Goal: Task Accomplishment & Management: Use online tool/utility

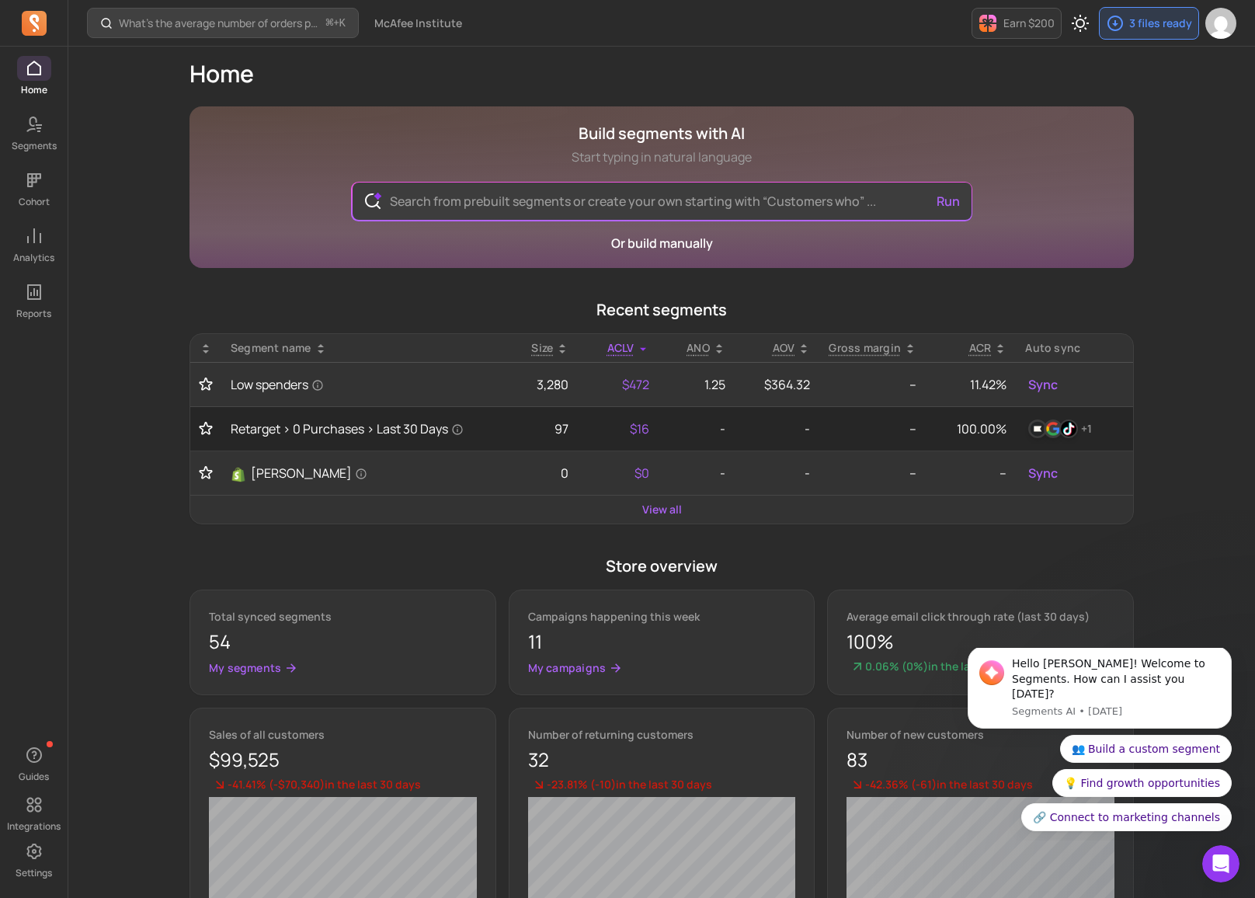
scroll to position [29, 0]
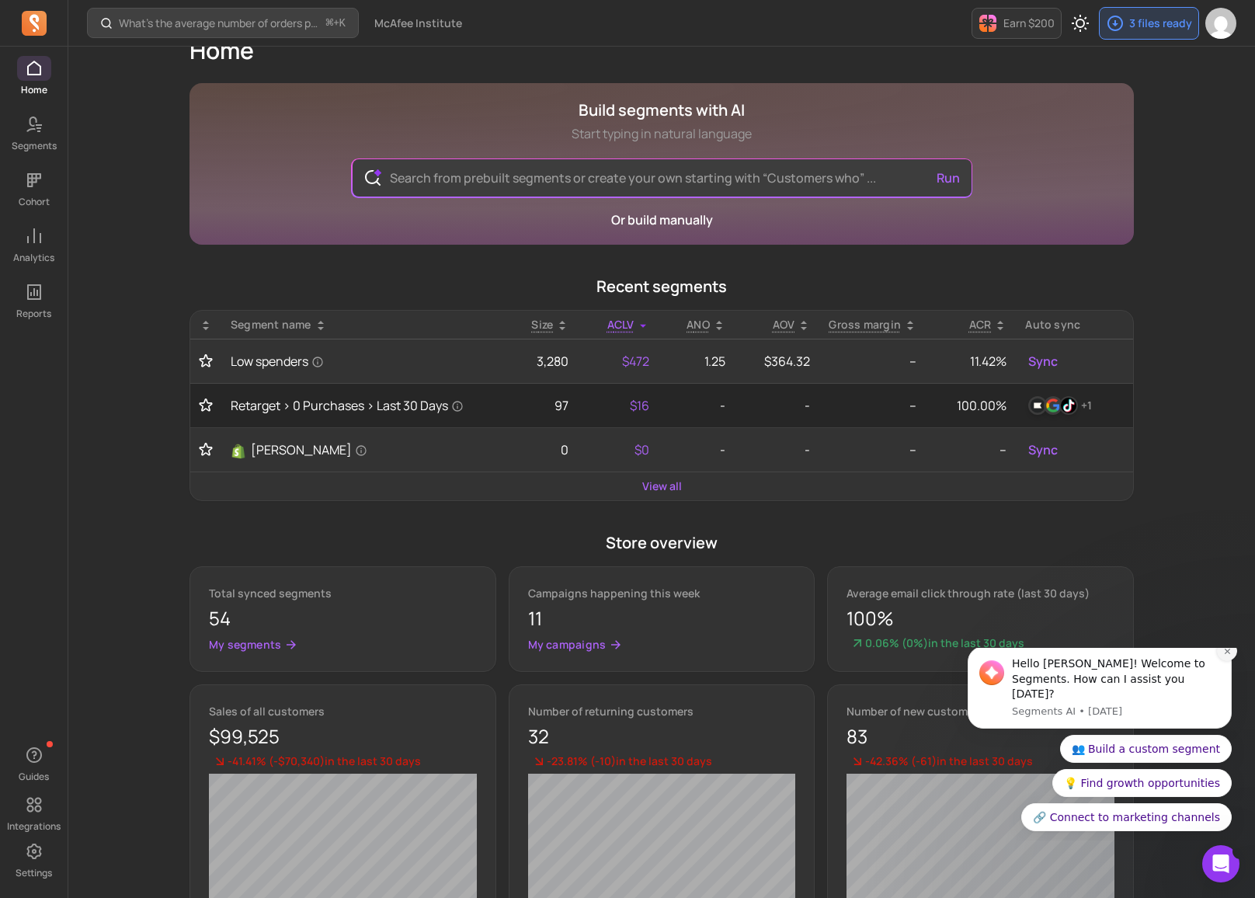
click at [1231, 655] on icon "Dismiss notification" at bounding box center [1227, 651] width 9 height 9
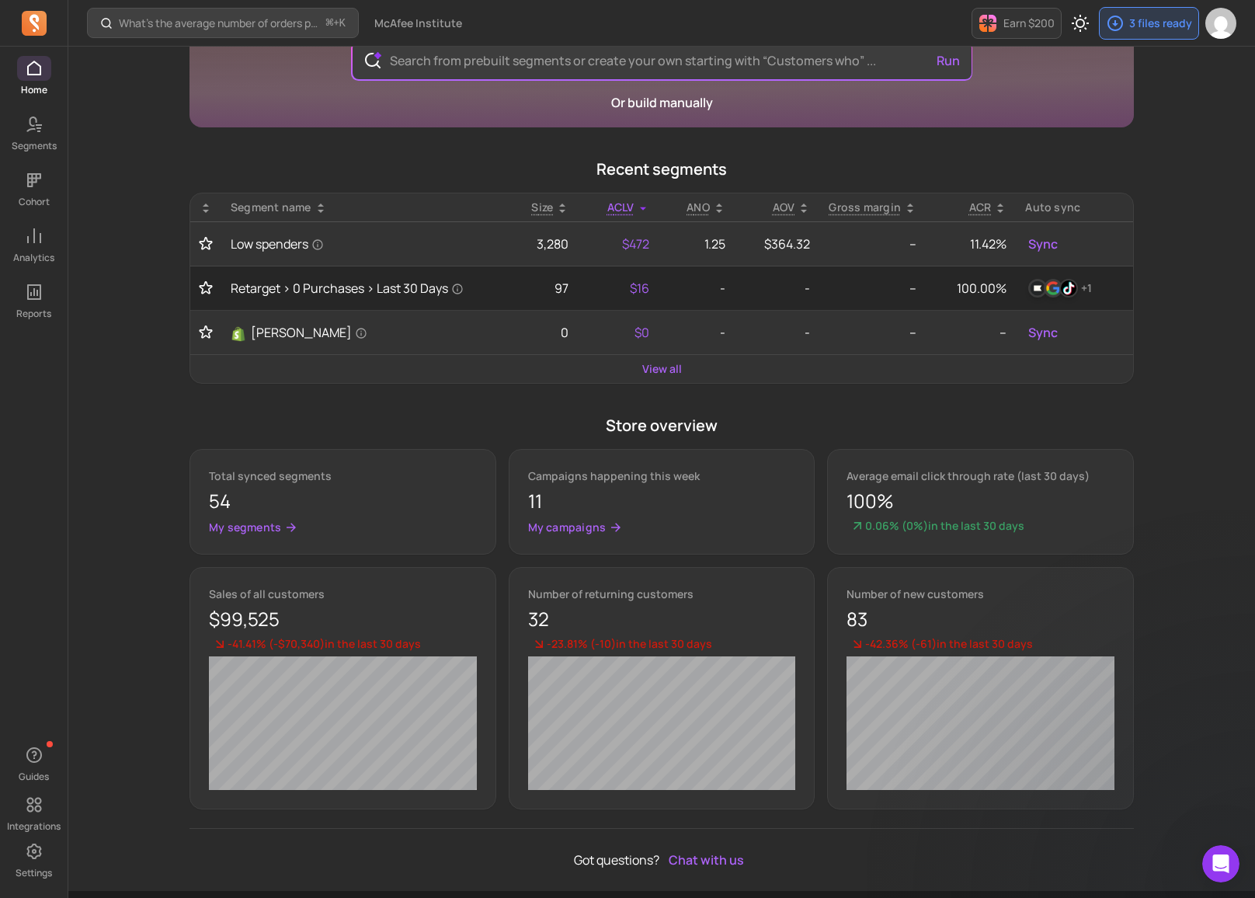
scroll to position [192, 0]
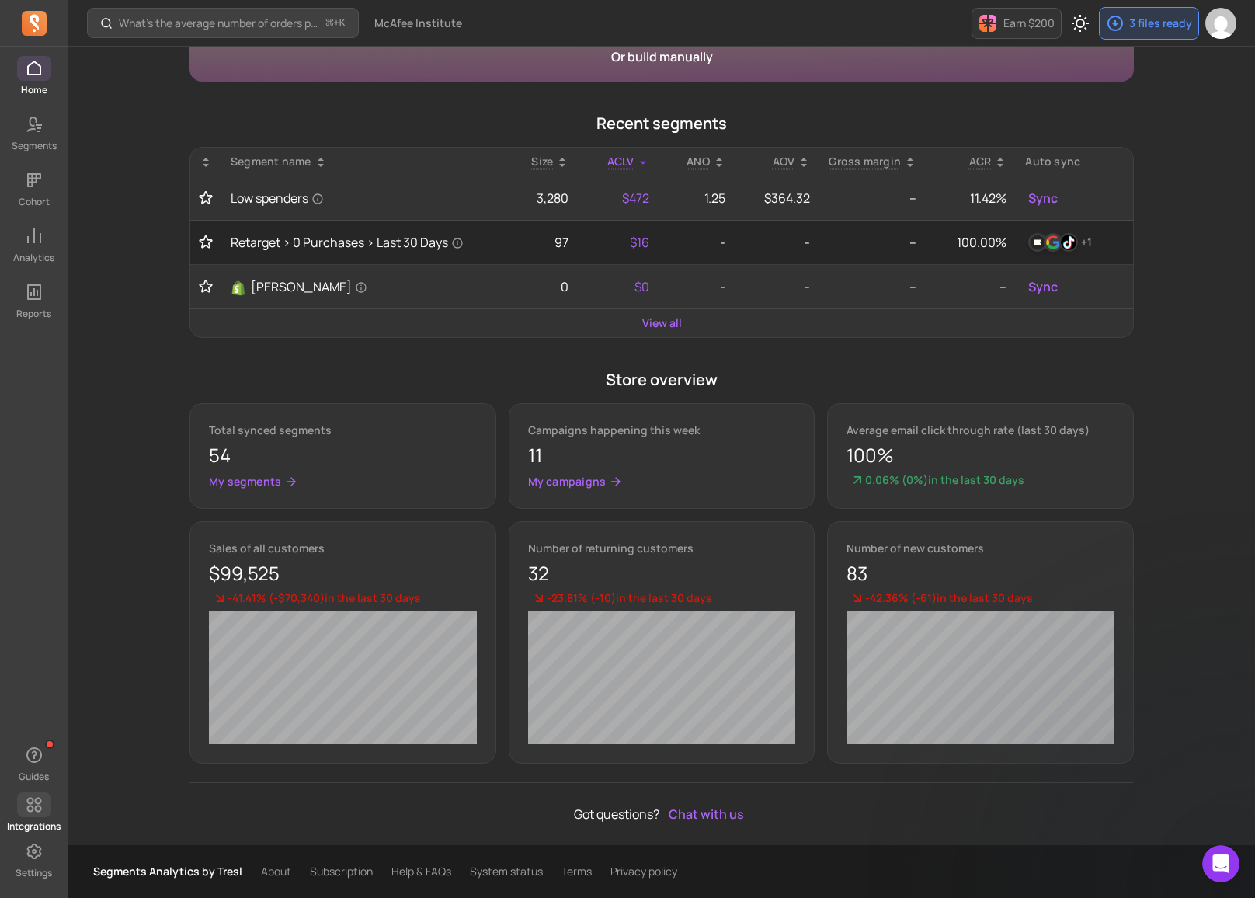
click at [42, 806] on icon at bounding box center [34, 804] width 19 height 19
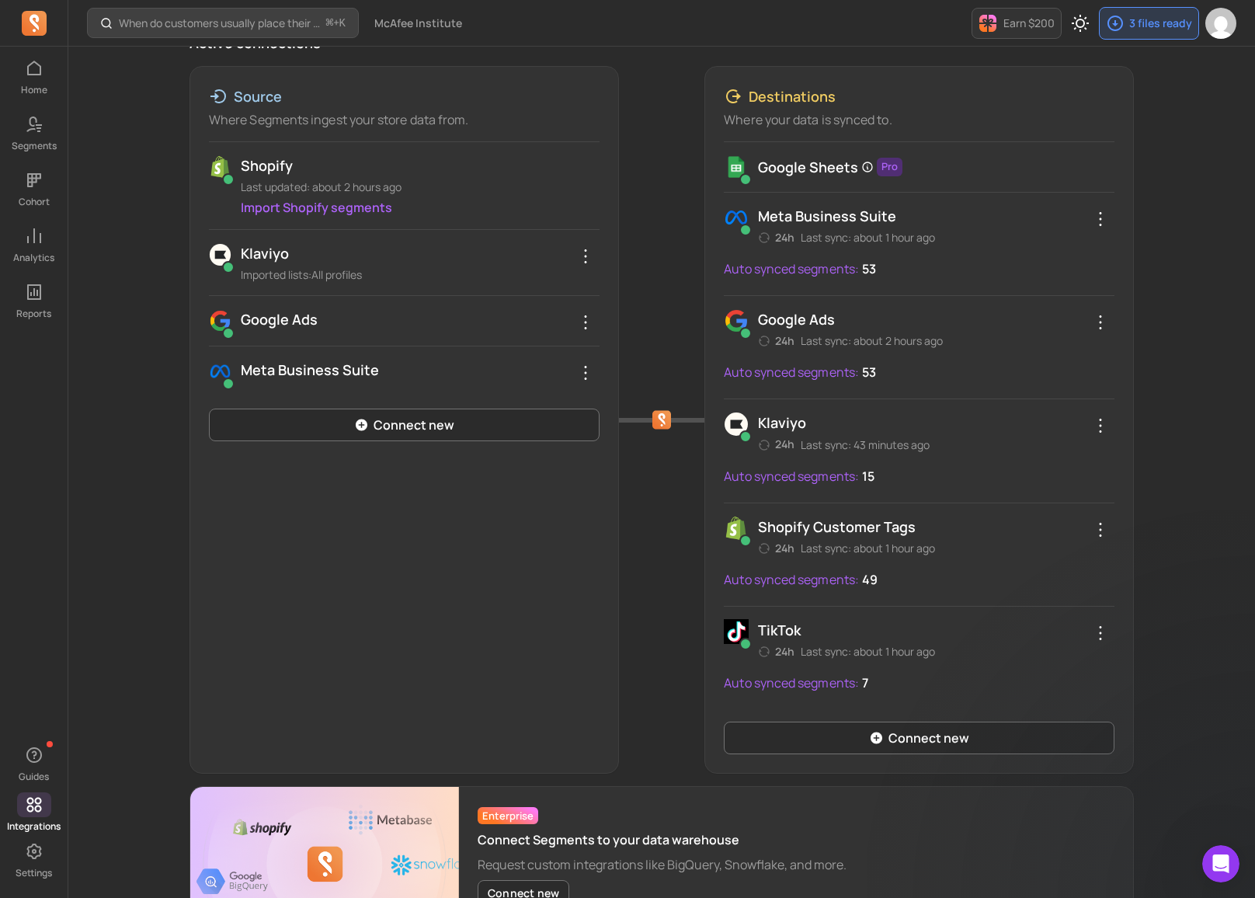
scroll to position [223, 0]
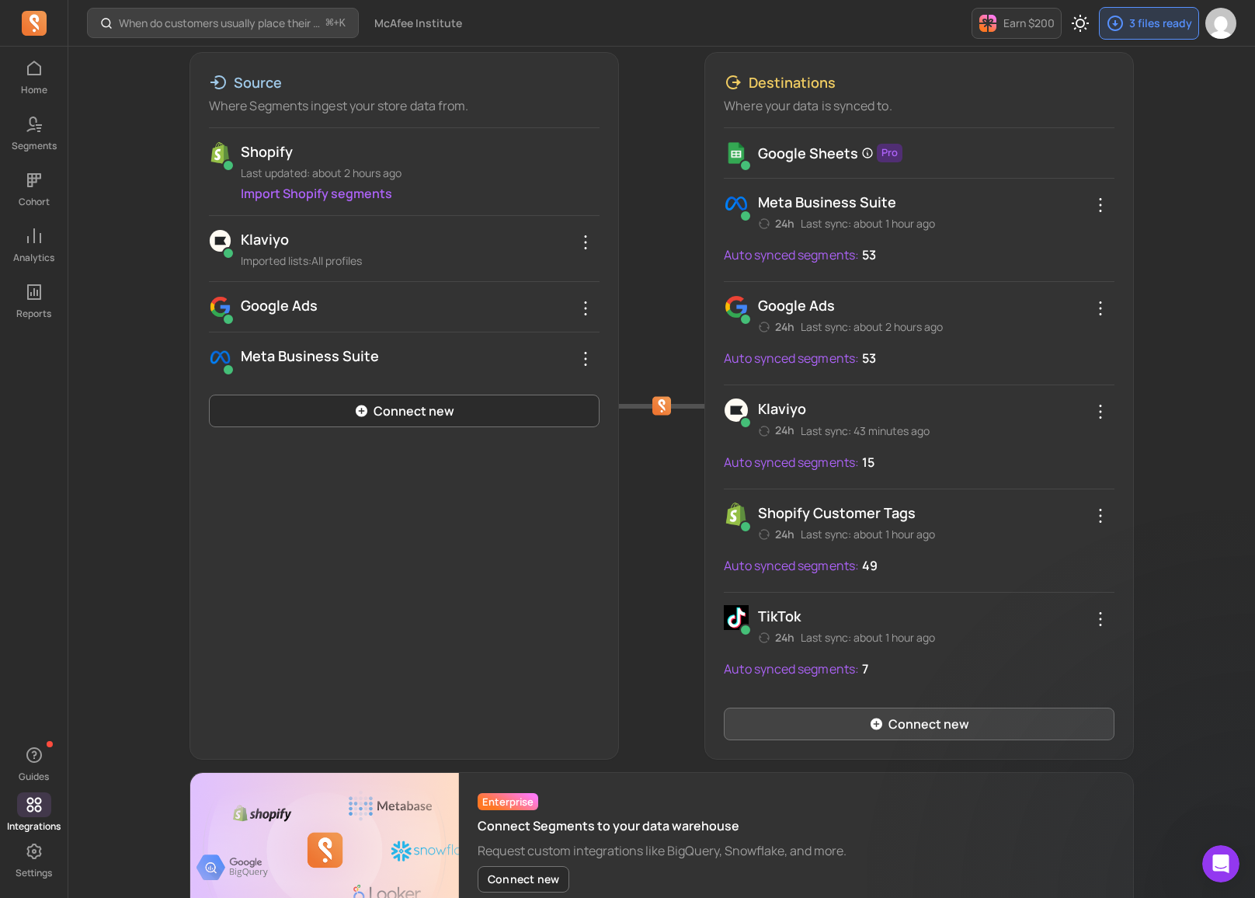
click at [846, 725] on link "Connect new" at bounding box center [919, 723] width 391 height 33
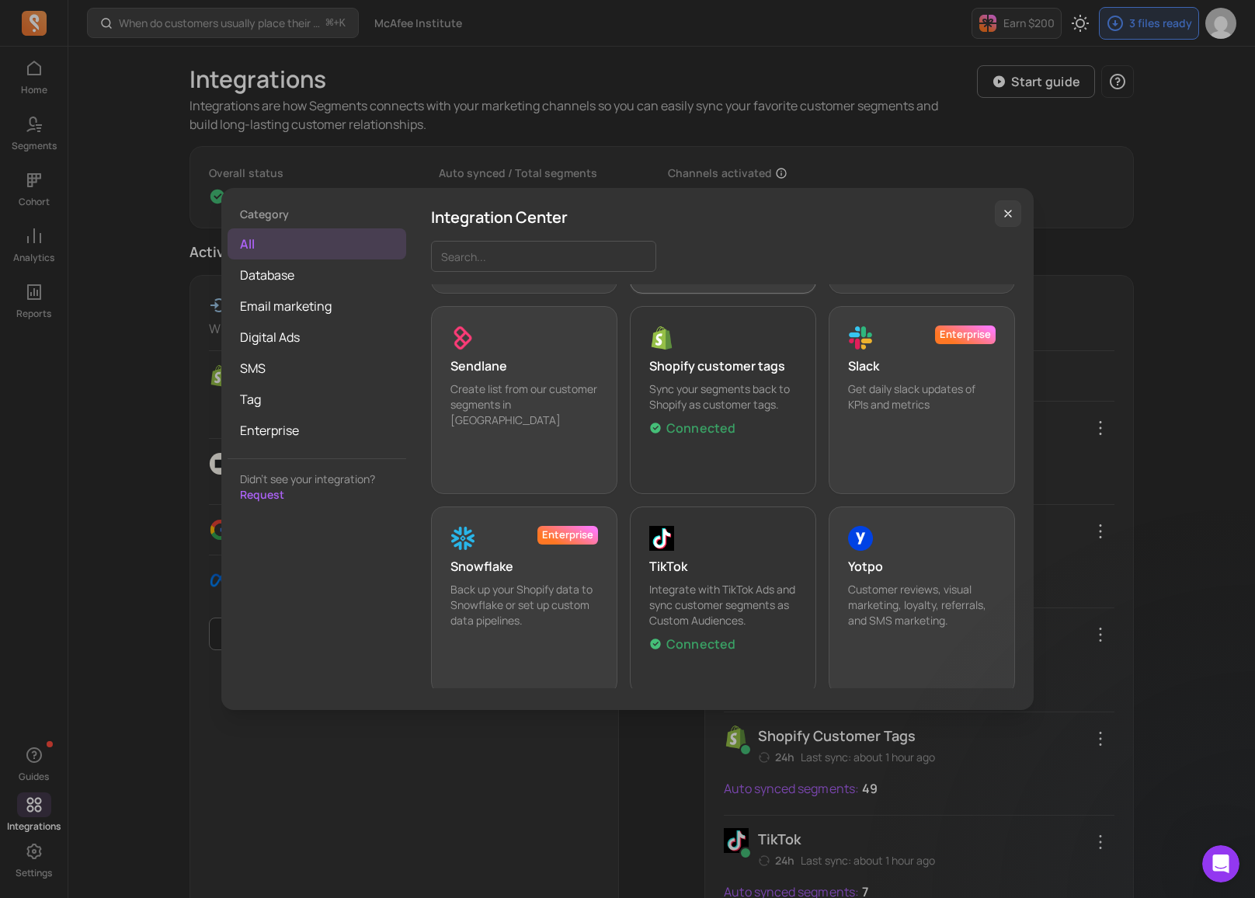
scroll to position [1462, 0]
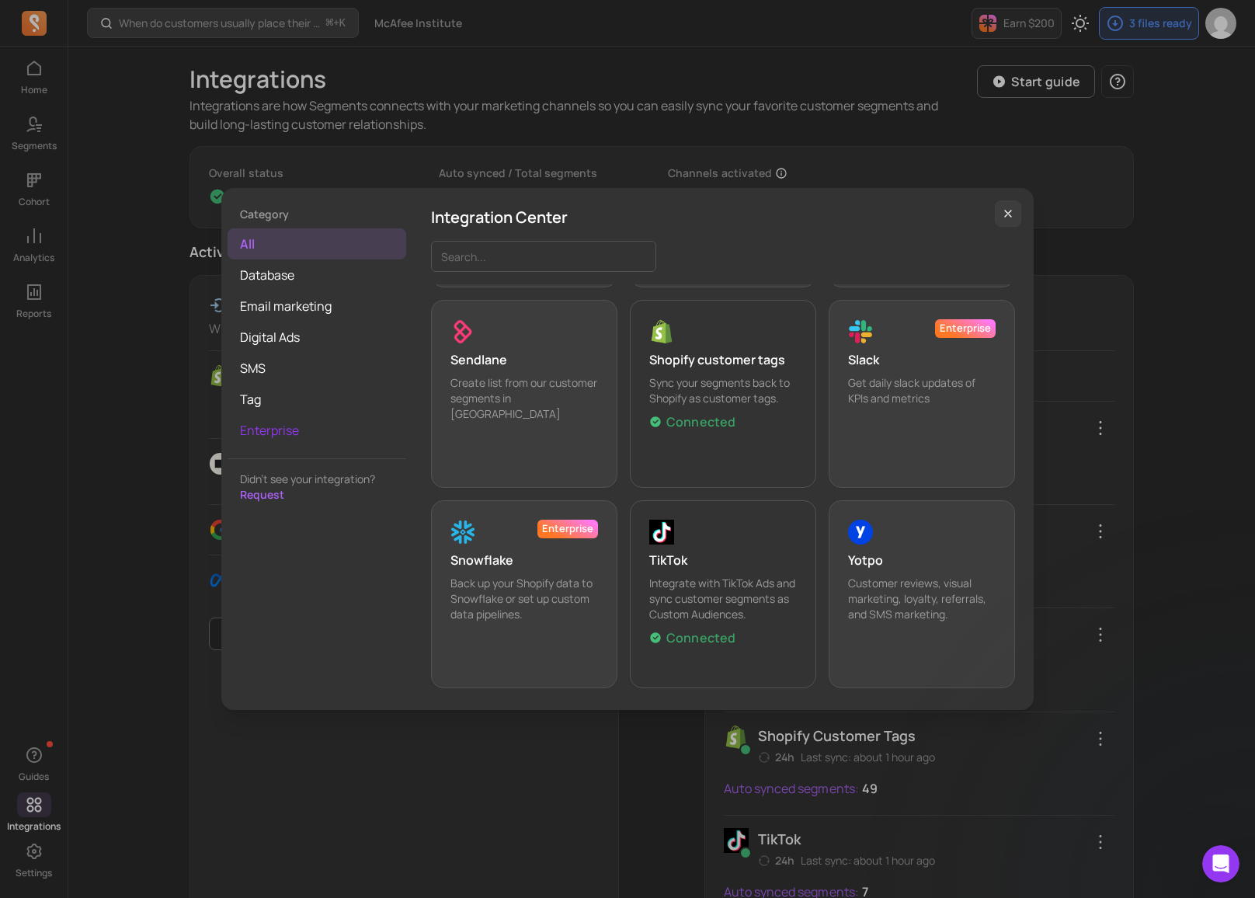
click at [293, 437] on span "Enterprise" at bounding box center [317, 430] width 179 height 31
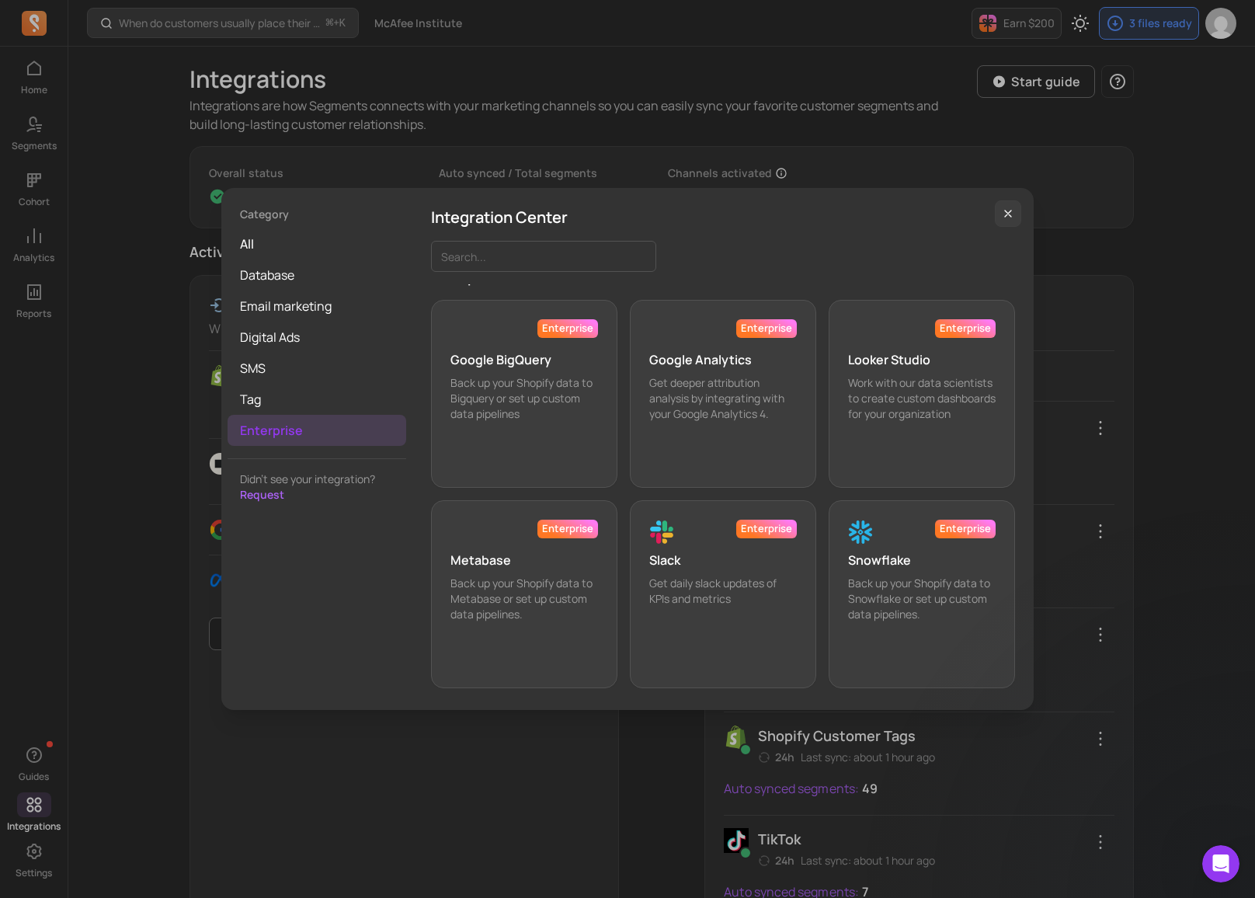
scroll to position [19, 0]
click at [684, 433] on p "Connect" at bounding box center [695, 437] width 54 height 19
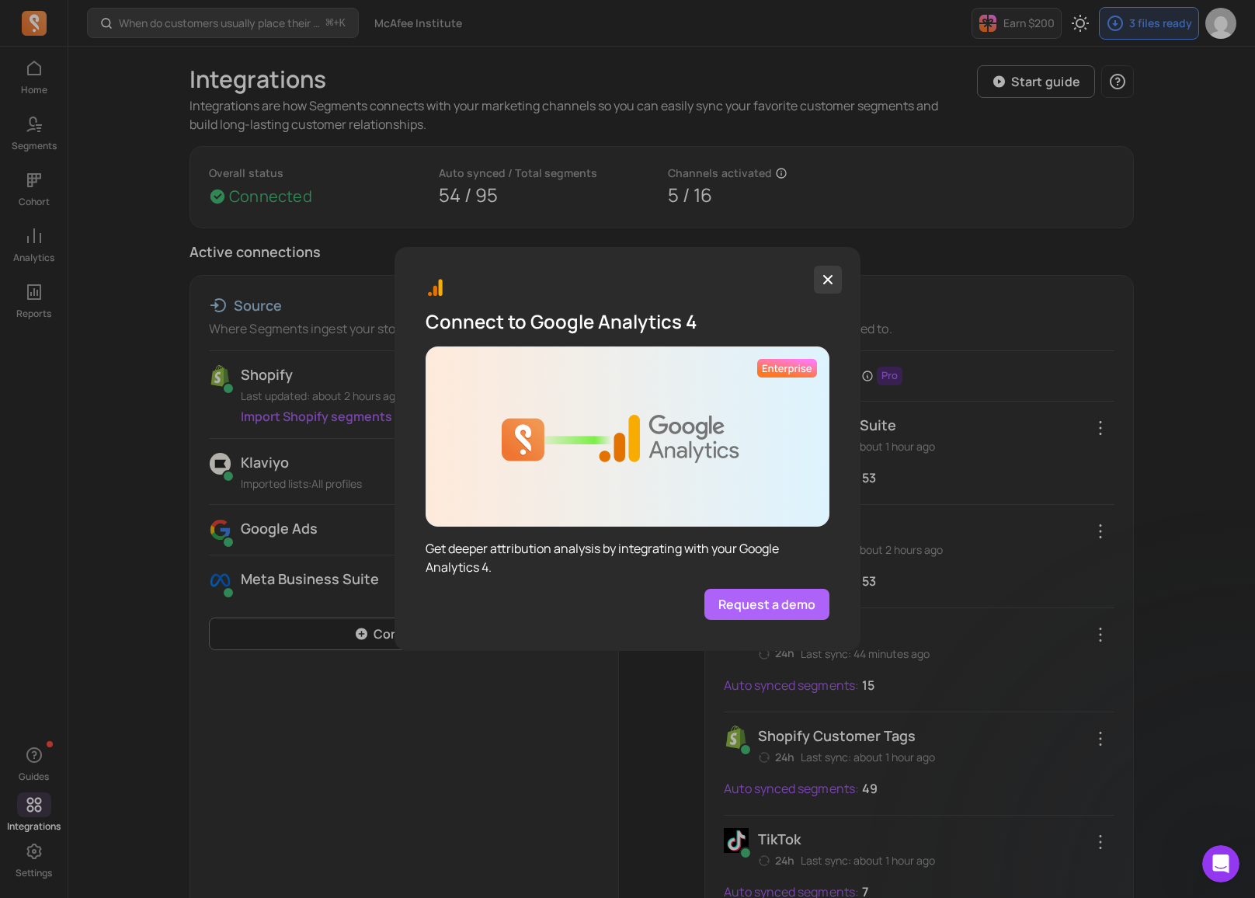
click at [831, 275] on icon "button" at bounding box center [827, 279] width 9 height 9
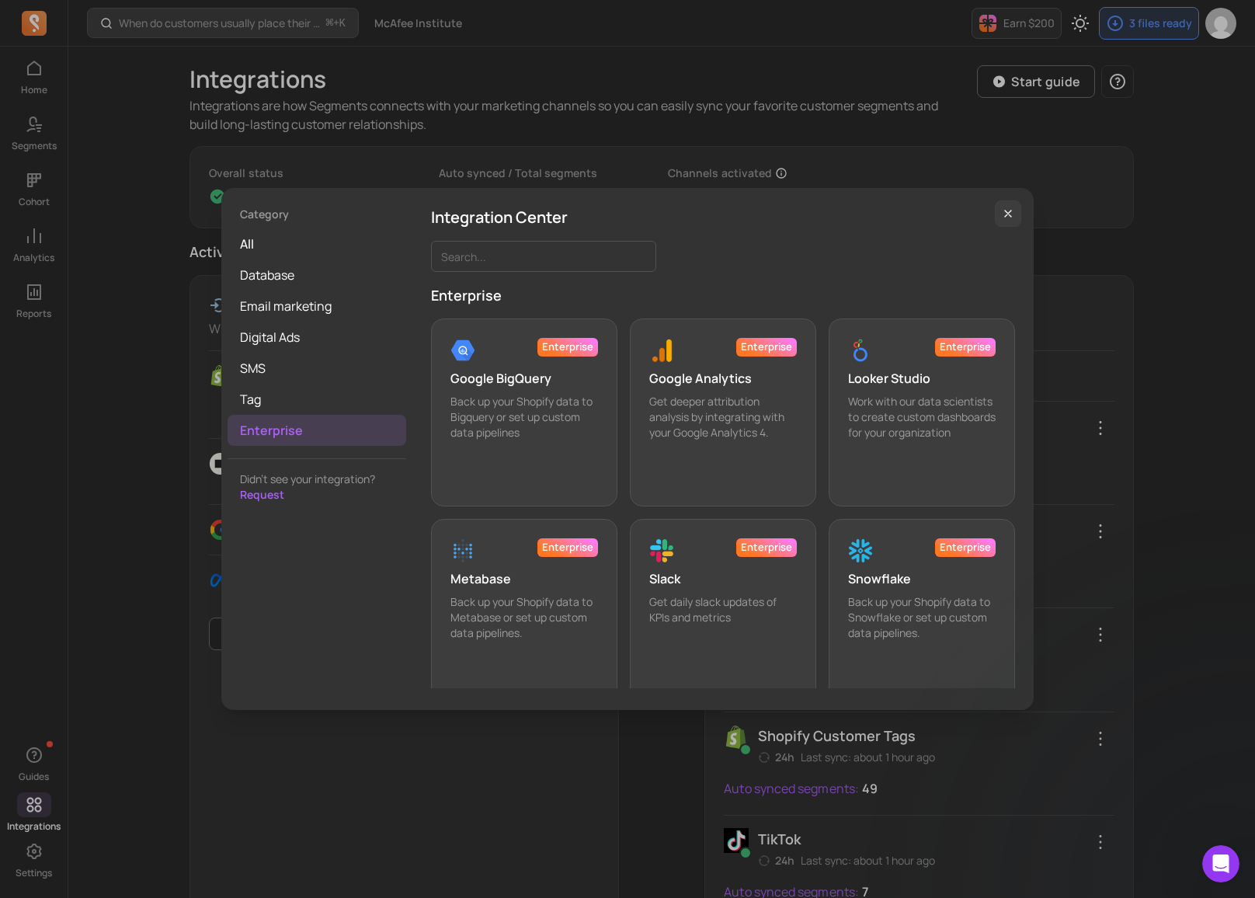
click at [1000, 213] on button "button" at bounding box center [1008, 213] width 26 height 26
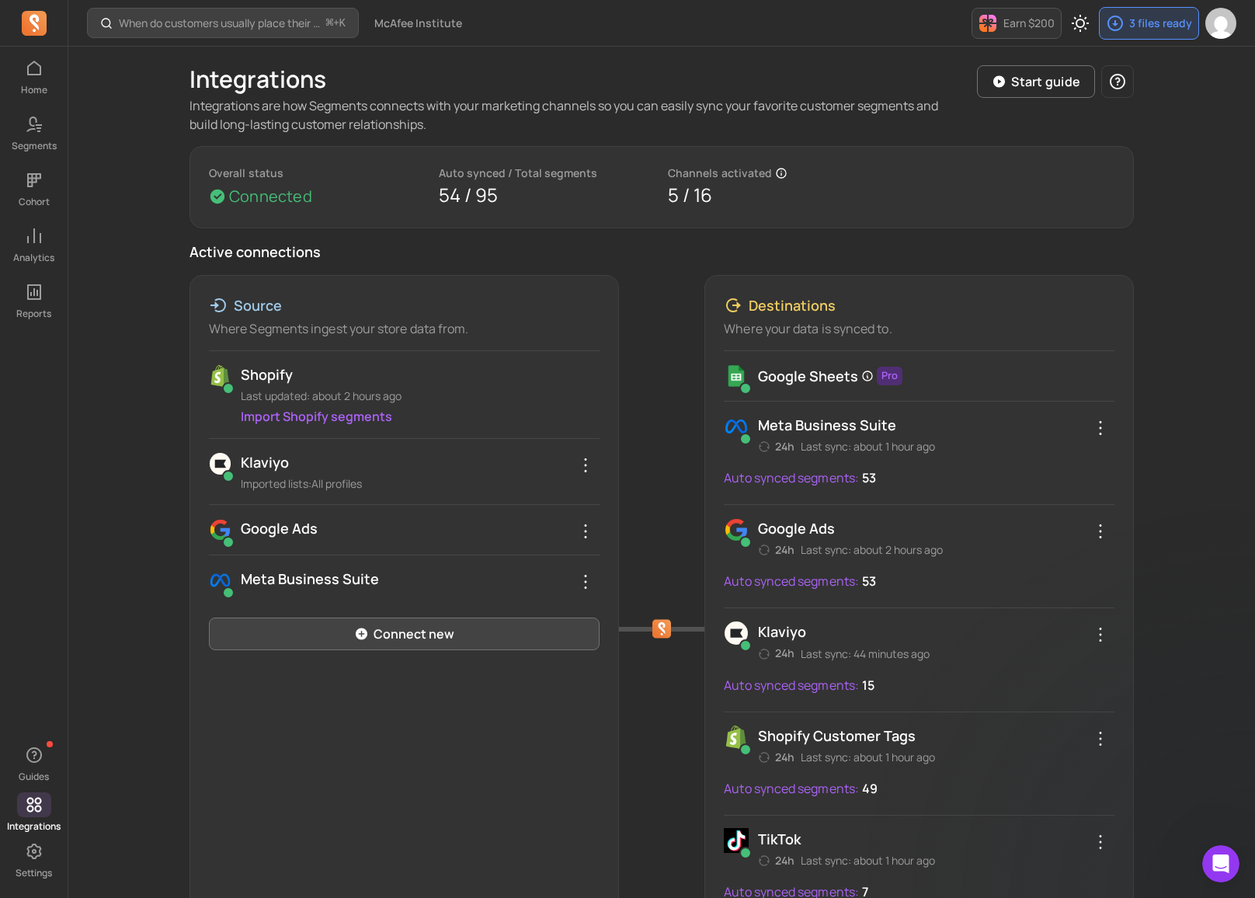
click at [325, 630] on link "Connect new" at bounding box center [404, 633] width 391 height 33
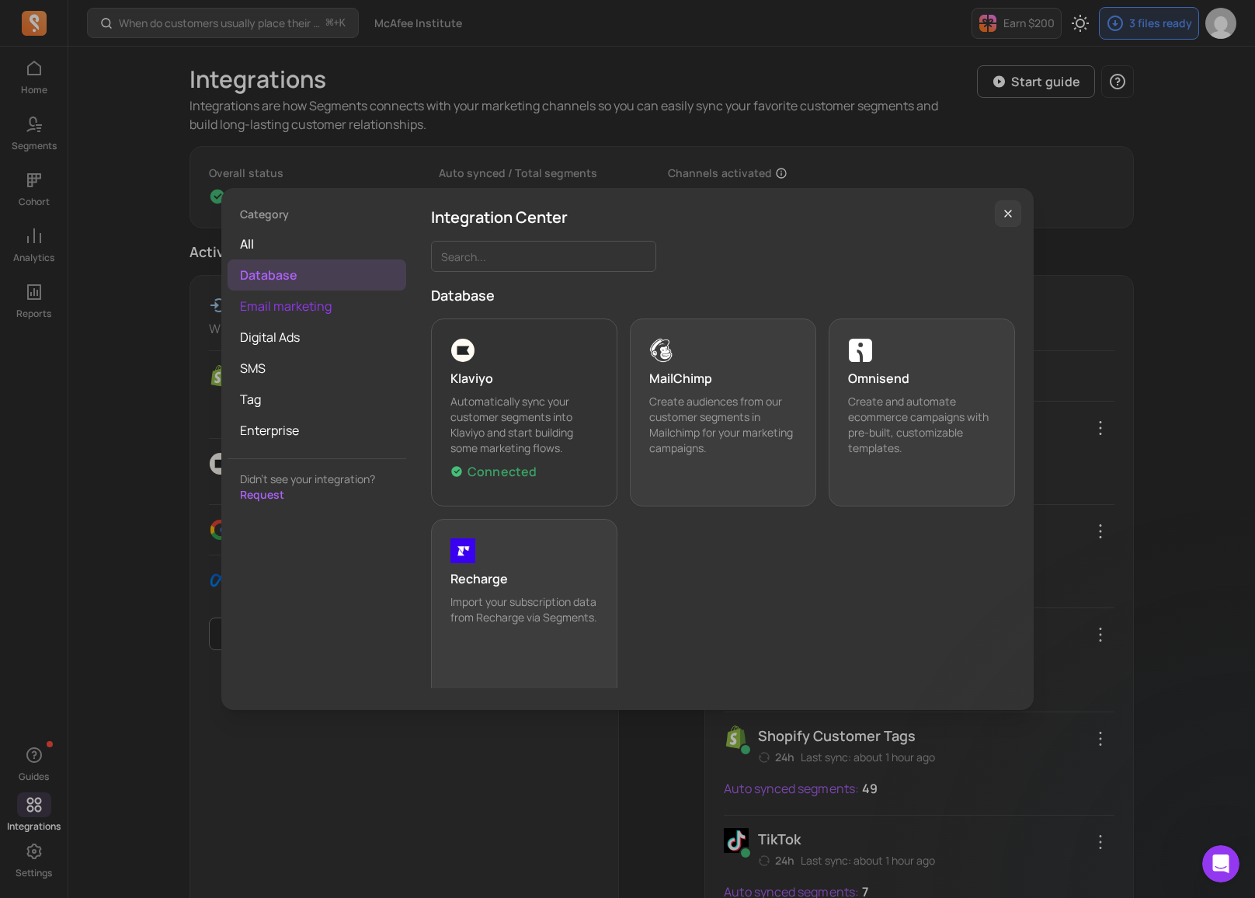
click at [290, 300] on span "Email marketing" at bounding box center [317, 305] width 179 height 31
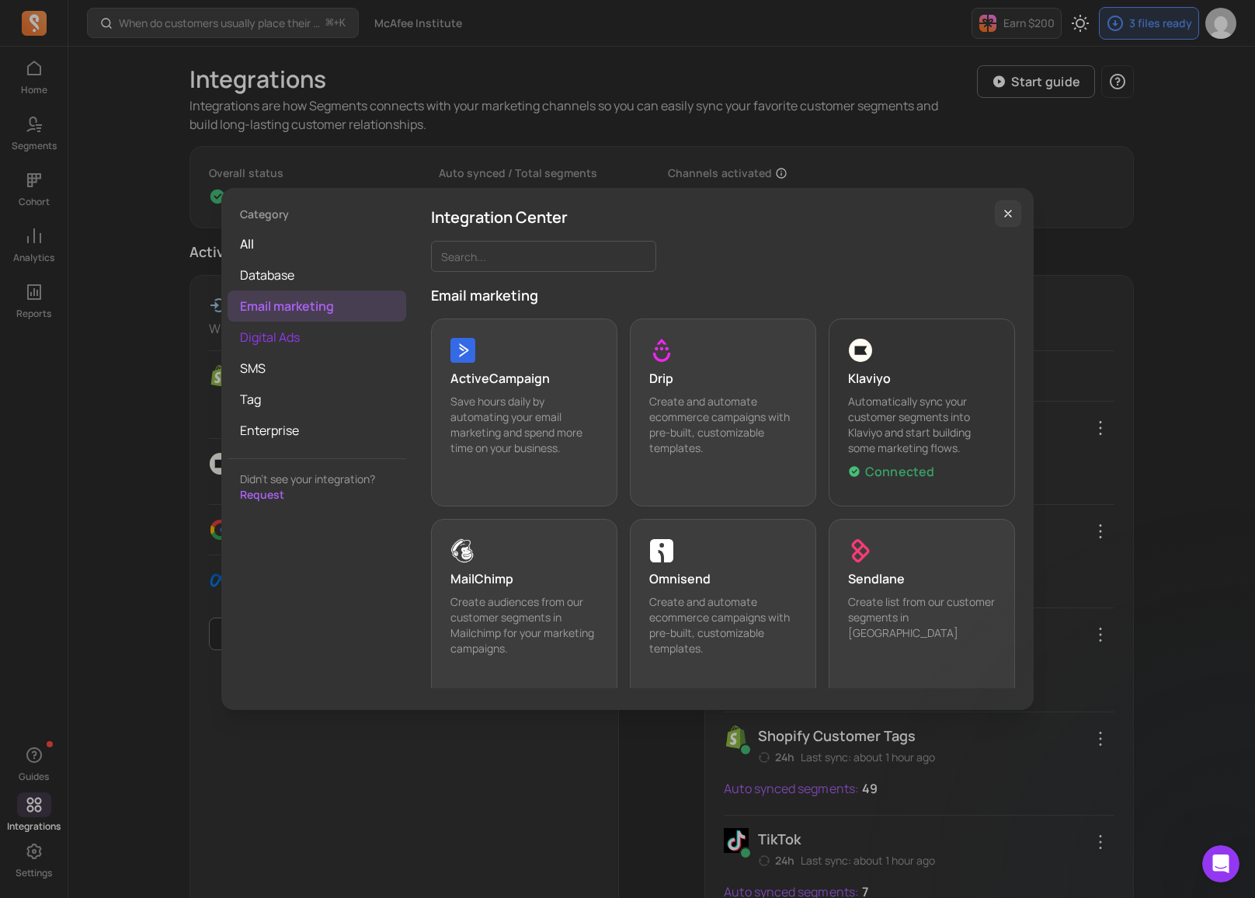
click at [266, 339] on span "Digital Ads" at bounding box center [317, 337] width 179 height 31
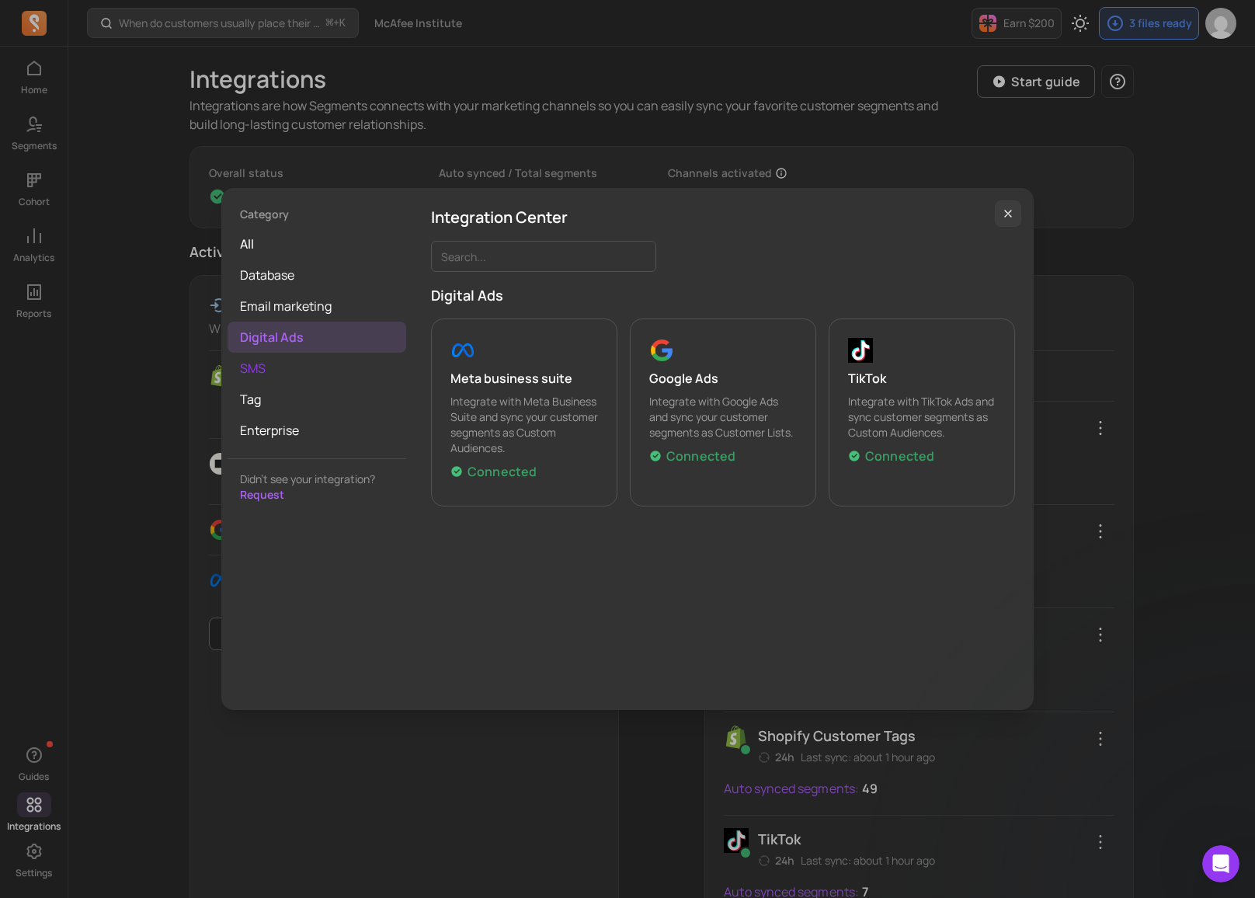
click at [260, 369] on span "SMS" at bounding box center [317, 368] width 179 height 31
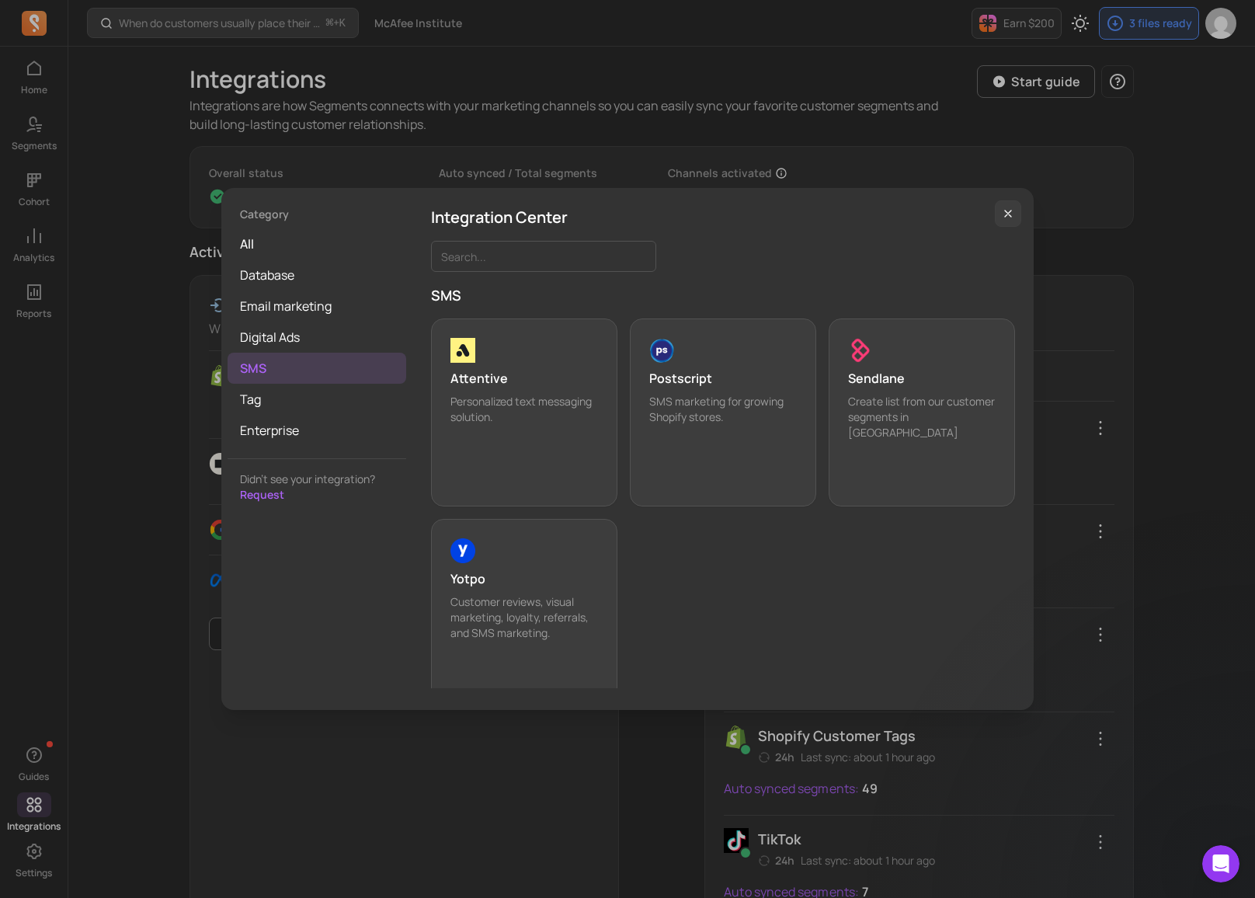
scroll to position [19, 0]
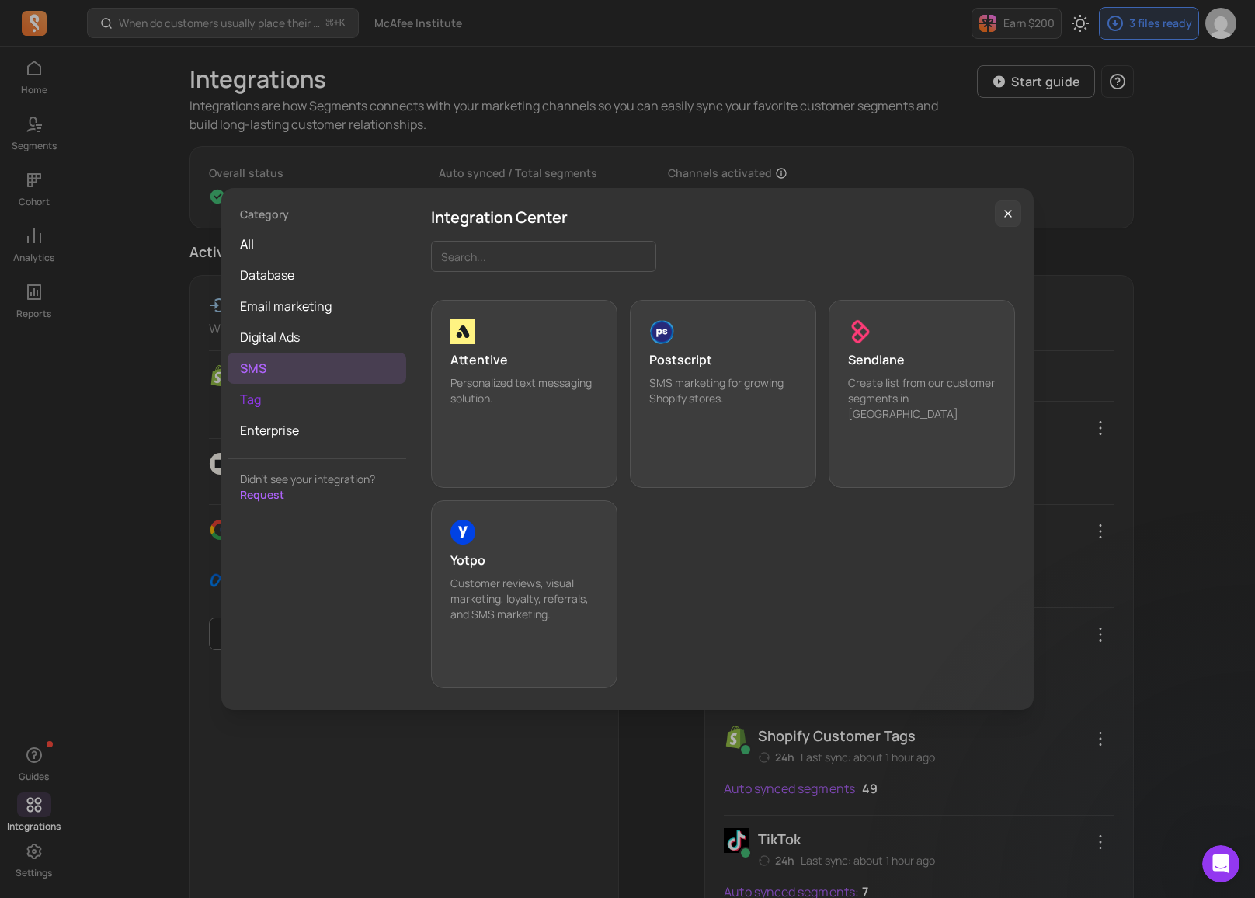
click at [259, 401] on span "Tag" at bounding box center [317, 399] width 179 height 31
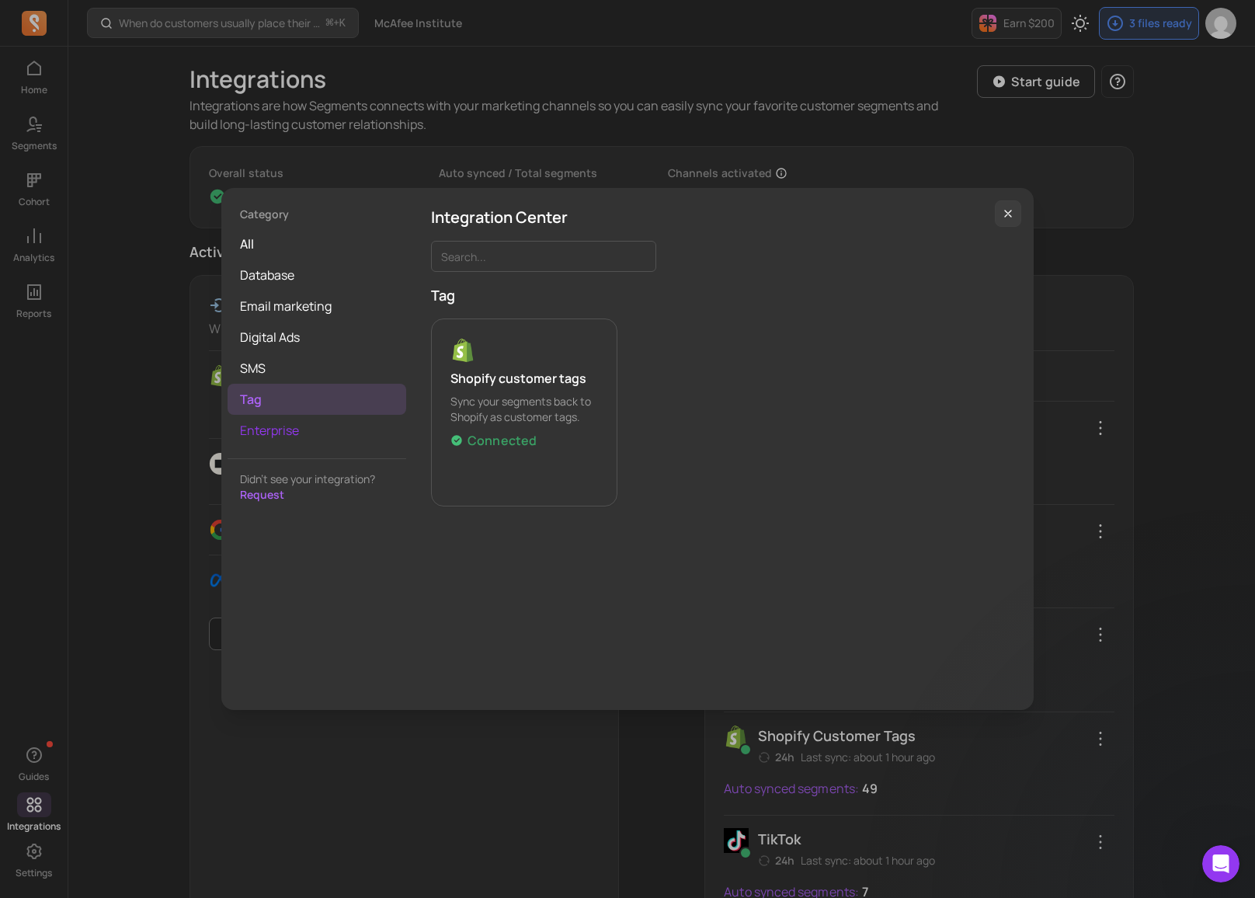
drag, startPoint x: 269, startPoint y: 424, endPoint x: 280, endPoint y: 422, distance: 11.8
click at [269, 424] on span "Enterprise" at bounding box center [317, 430] width 179 height 31
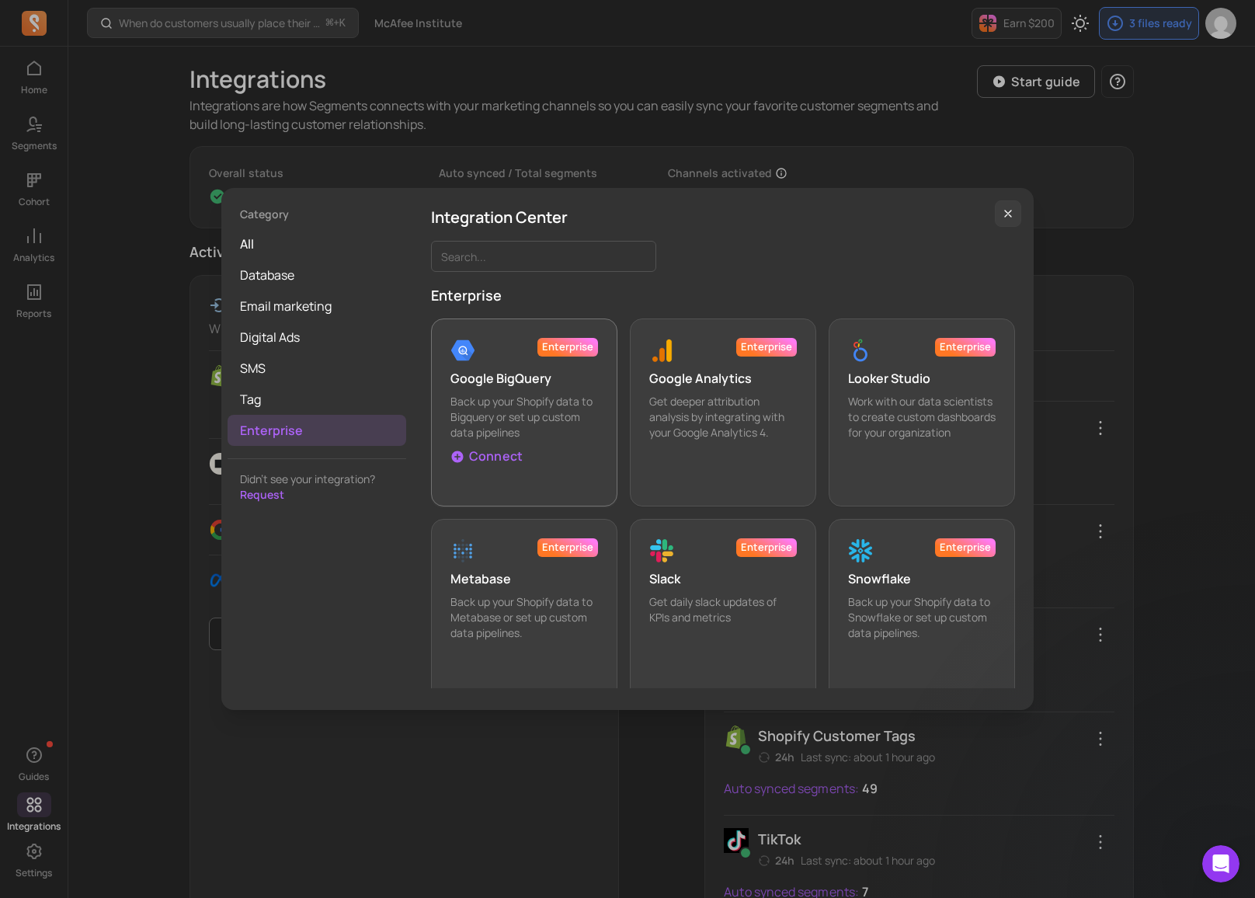
scroll to position [19, 0]
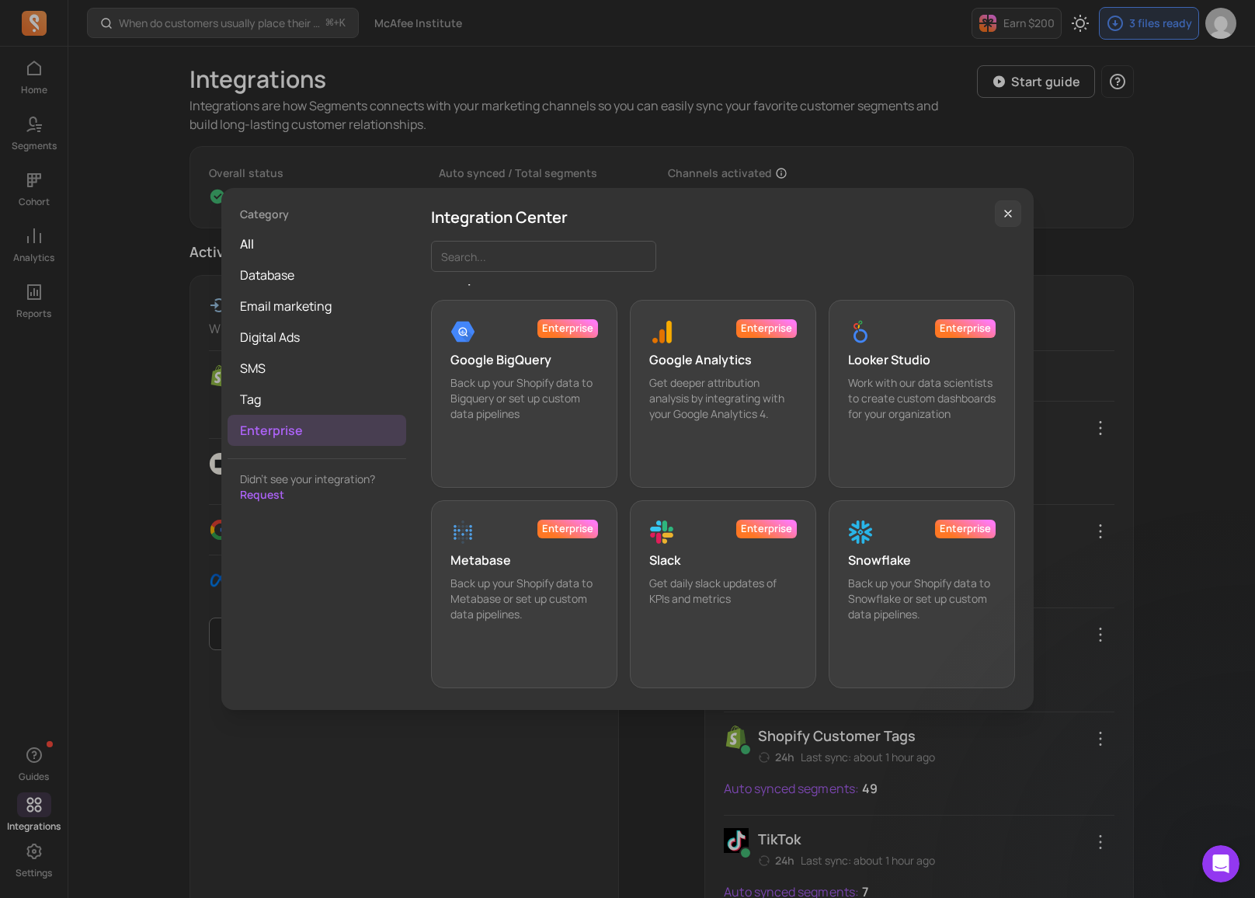
click at [1003, 218] on icon "button" at bounding box center [1008, 213] width 12 height 12
